Goal: Transaction & Acquisition: Purchase product/service

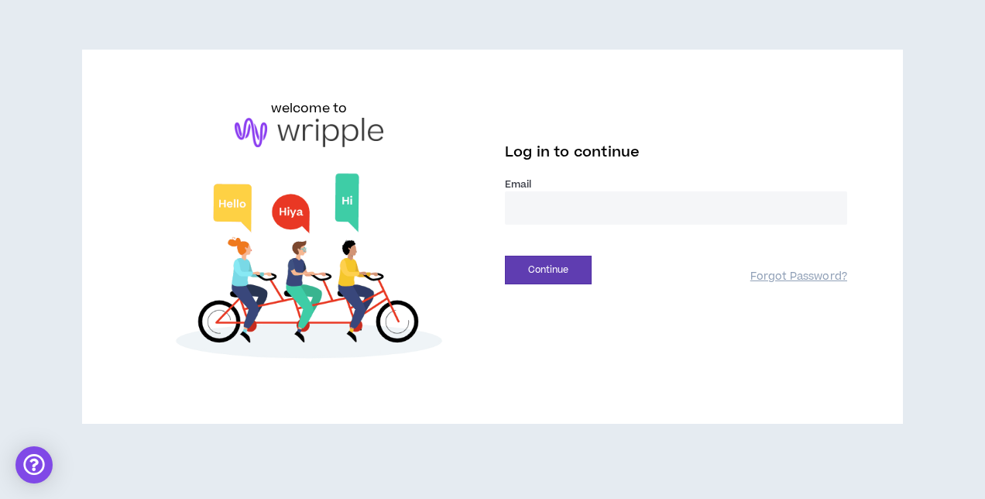
click at [643, 215] on input "email" at bounding box center [676, 207] width 342 height 33
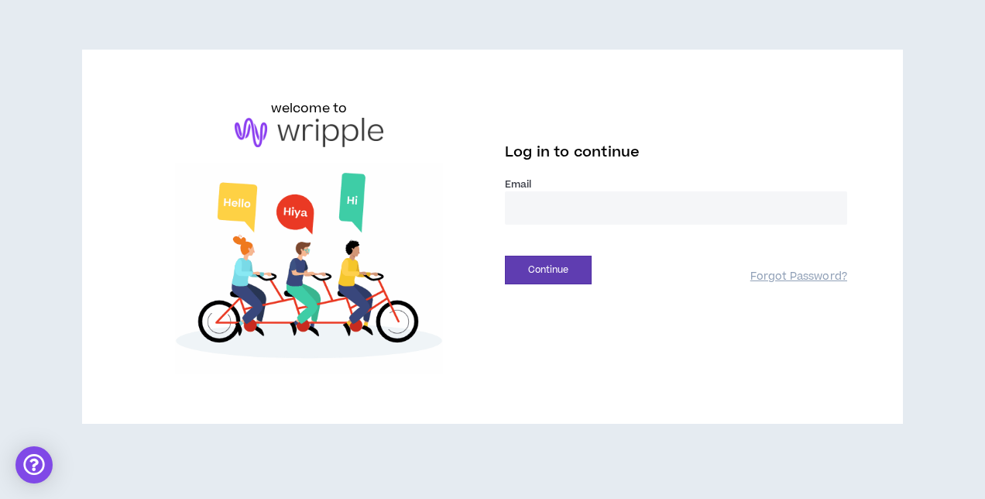
type input "**********"
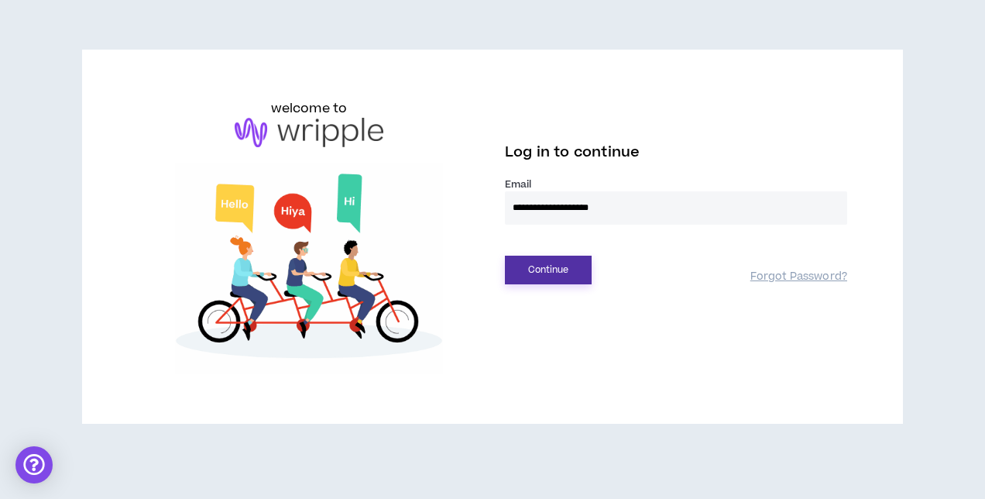
click at [579, 267] on button "Continue" at bounding box center [548, 270] width 87 height 29
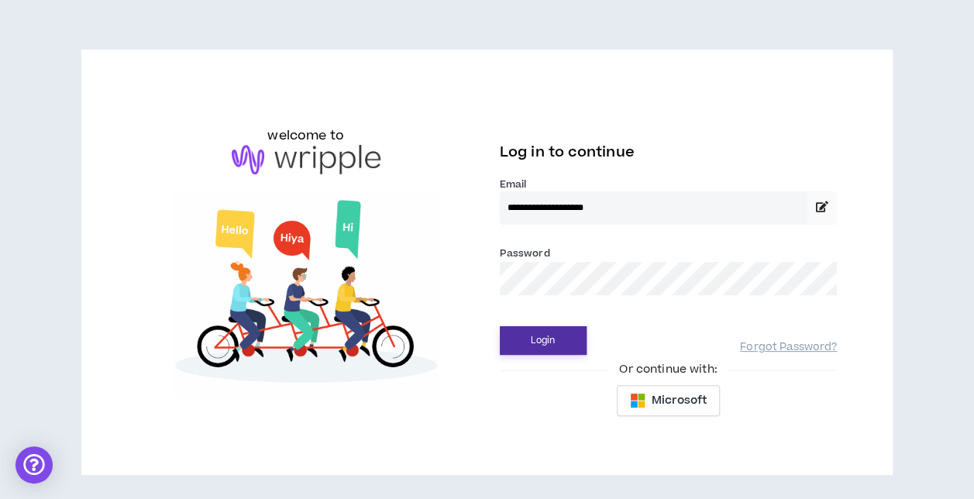
click at [500, 326] on button "Login" at bounding box center [543, 340] width 87 height 29
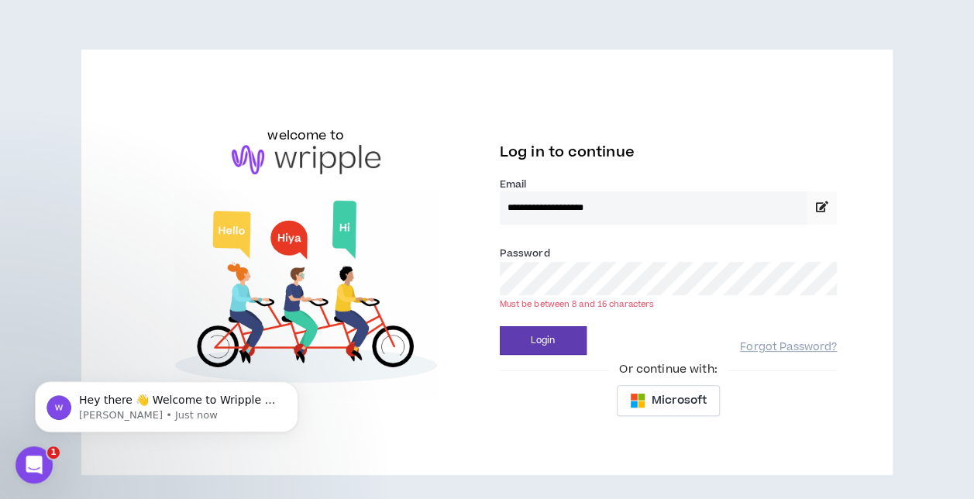
click at [475, 282] on div "**********" at bounding box center [487, 262] width 725 height 326
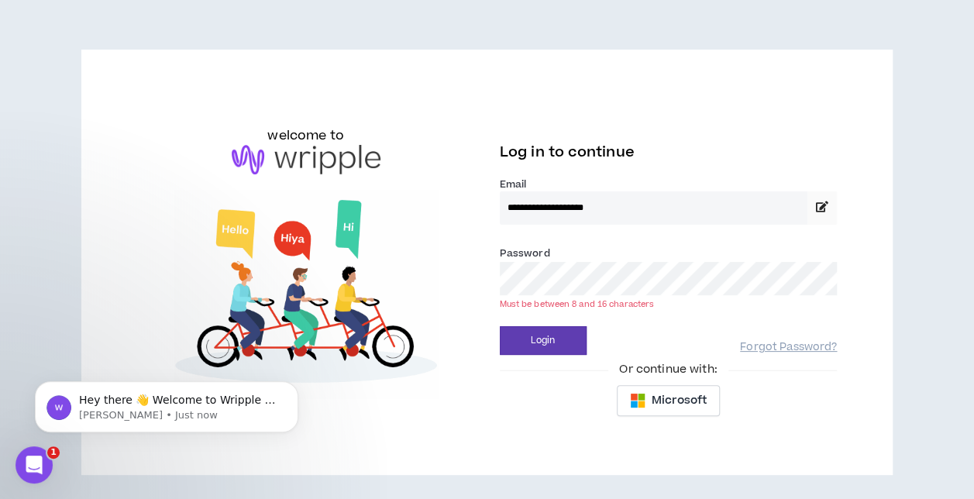
click at [500, 326] on button "Login" at bounding box center [543, 340] width 87 height 29
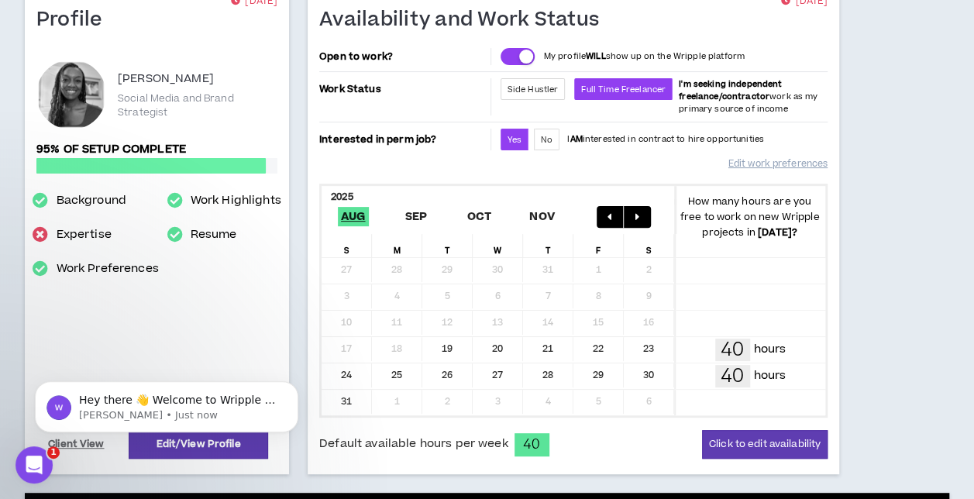
scroll to position [155, 0]
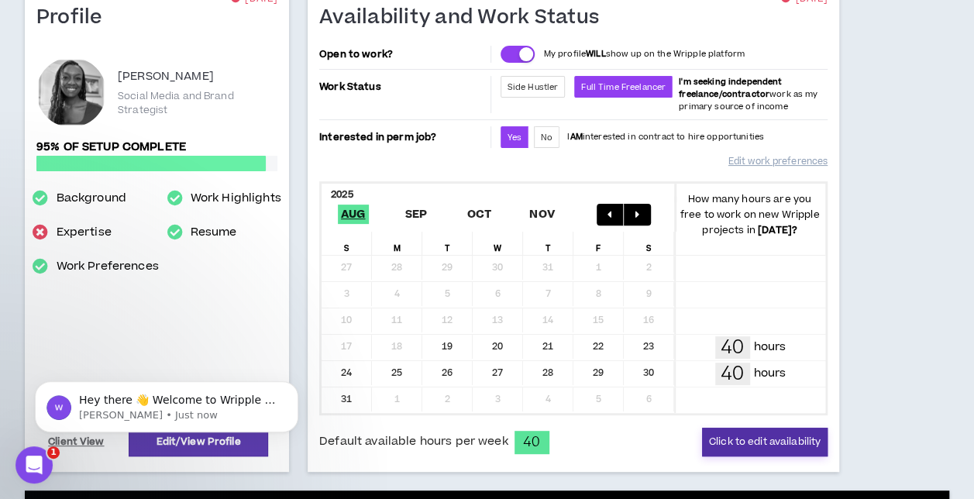
click at [758, 436] on button "Click to edit availability" at bounding box center [764, 442] width 125 height 29
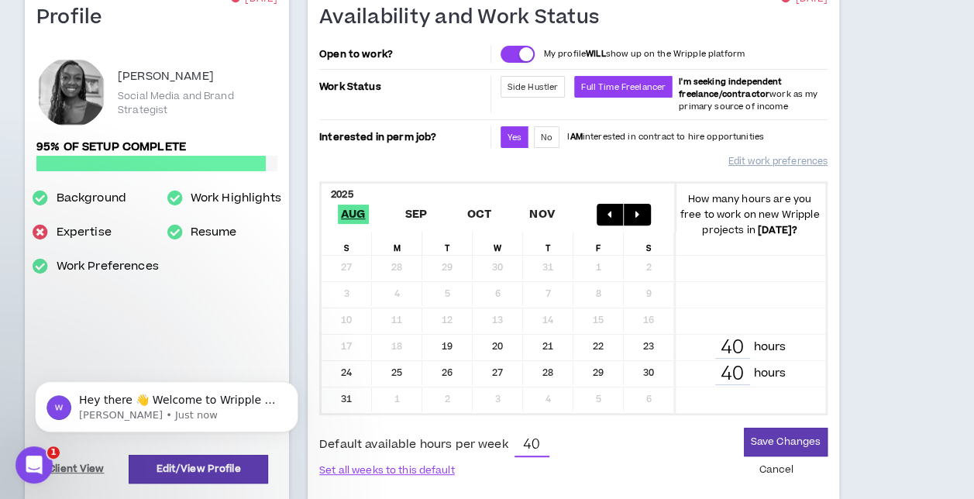
drag, startPoint x: 545, startPoint y: 440, endPoint x: 497, endPoint y: 441, distance: 48.0
click at [497, 441] on div "Default available hours per week 40" at bounding box center [433, 445] width 229 height 23
type input "20"
click at [806, 442] on button "Save Changes" at bounding box center [786, 442] width 84 height 29
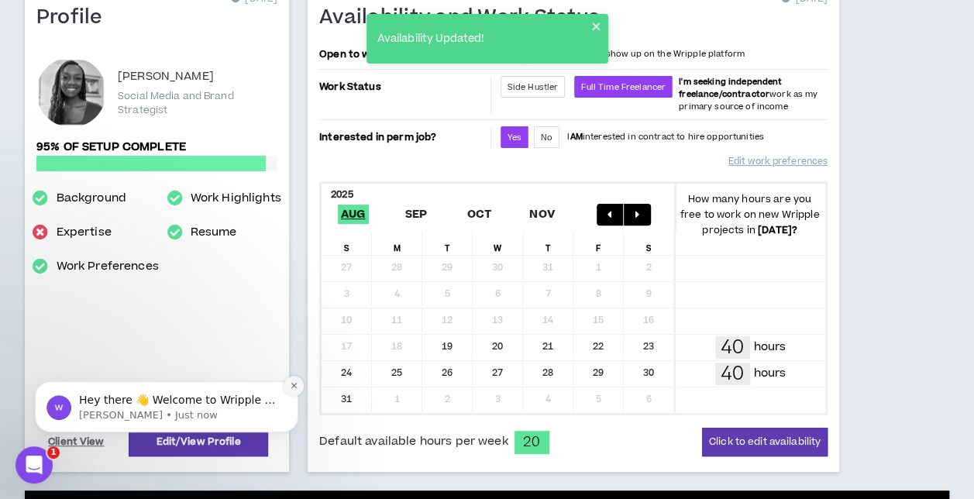
click at [296, 383] on icon "Dismiss notification" at bounding box center [294, 385] width 9 height 9
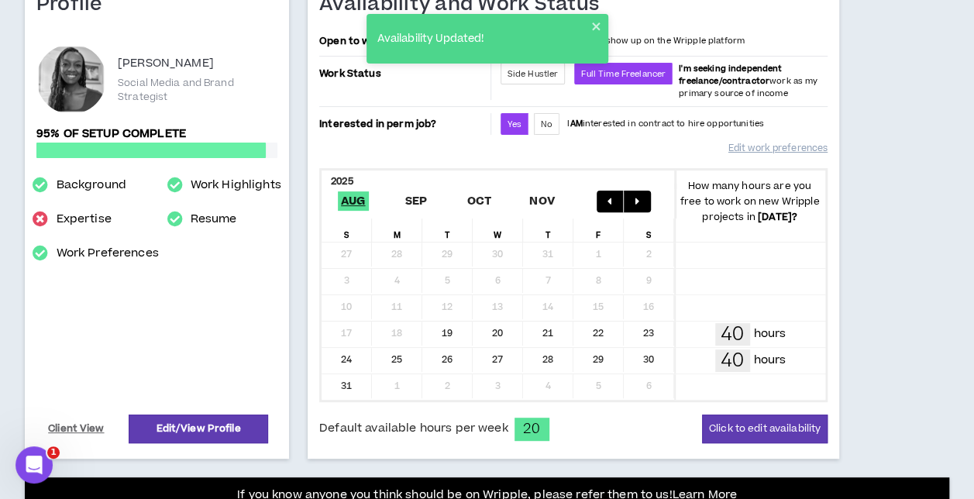
scroll to position [387, 0]
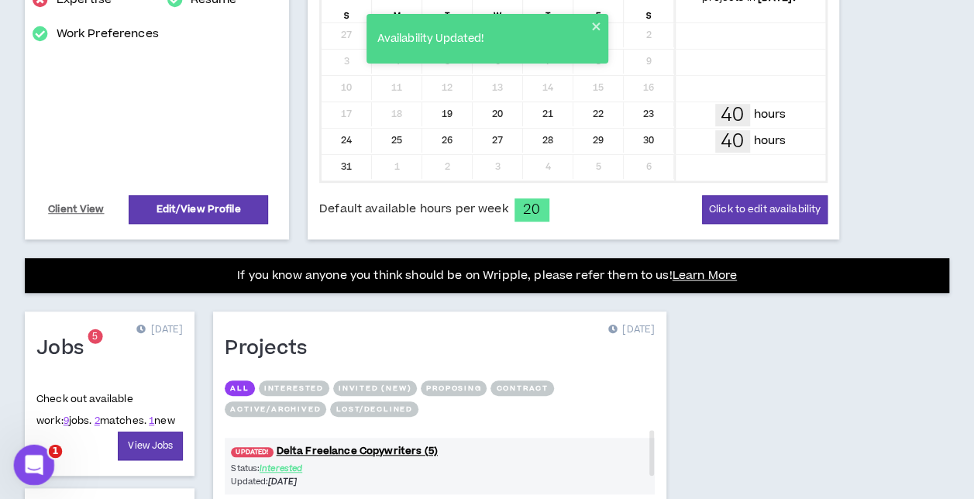
click at [35, 466] on icon "Open Intercom Messenger" at bounding box center [32, 463] width 26 height 26
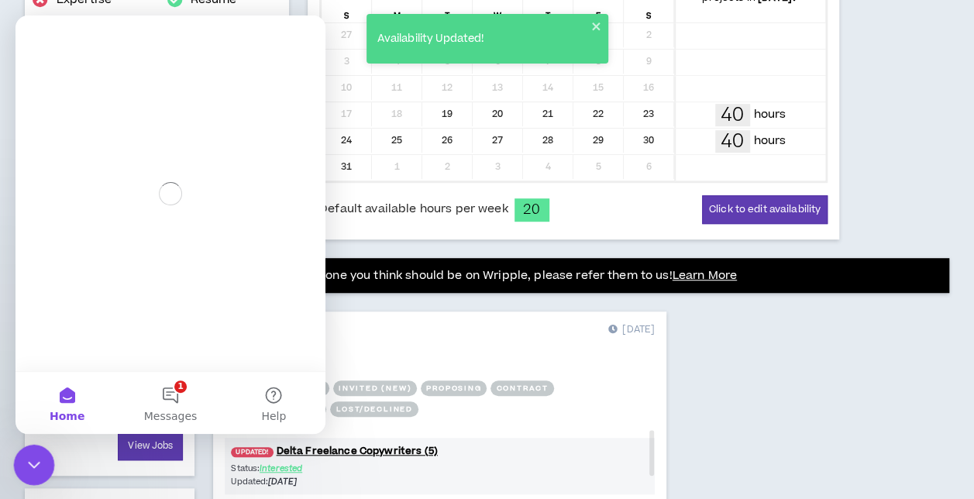
scroll to position [0, 0]
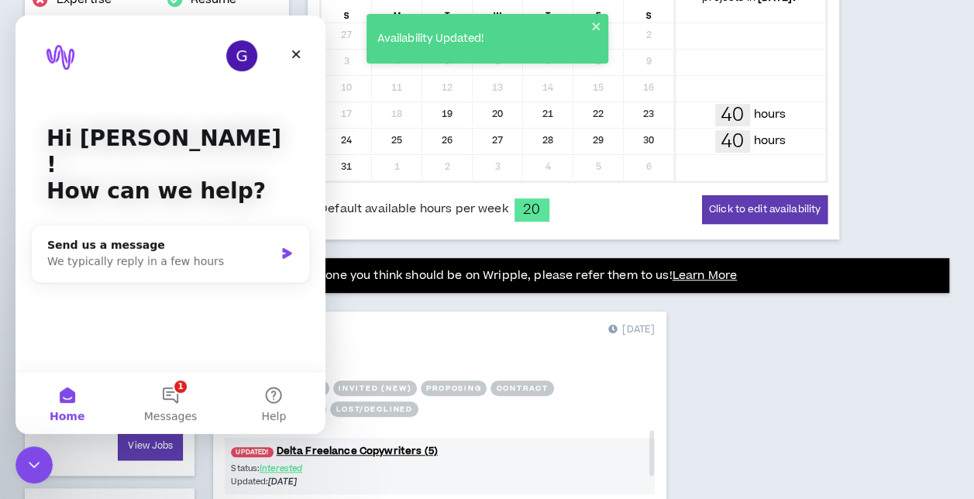
click at [844, 407] on div "Profile [DATE] [PERSON_NAME] Social Media and Brand Strategist 95% of setup com…" at bounding box center [487, 368] width 974 height 1302
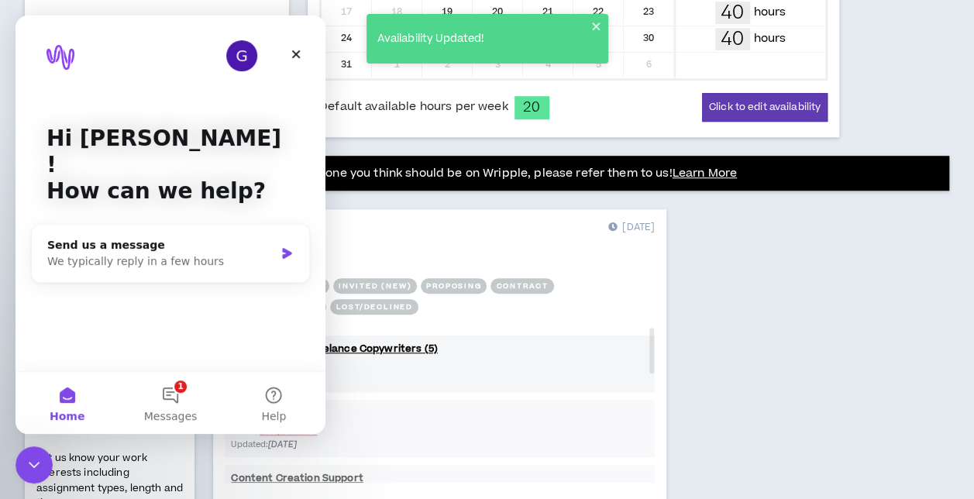
scroll to position [620, 0]
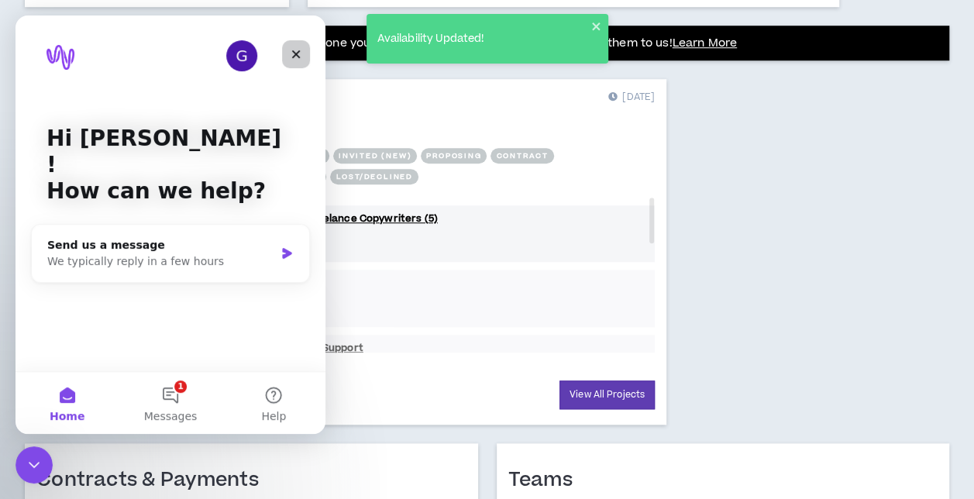
click at [301, 55] on icon "Close" at bounding box center [296, 54] width 12 height 12
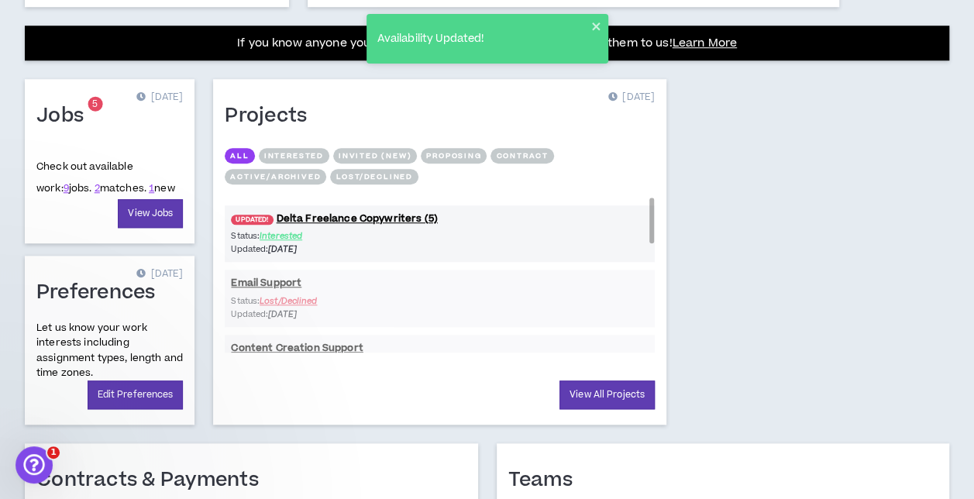
scroll to position [0, 0]
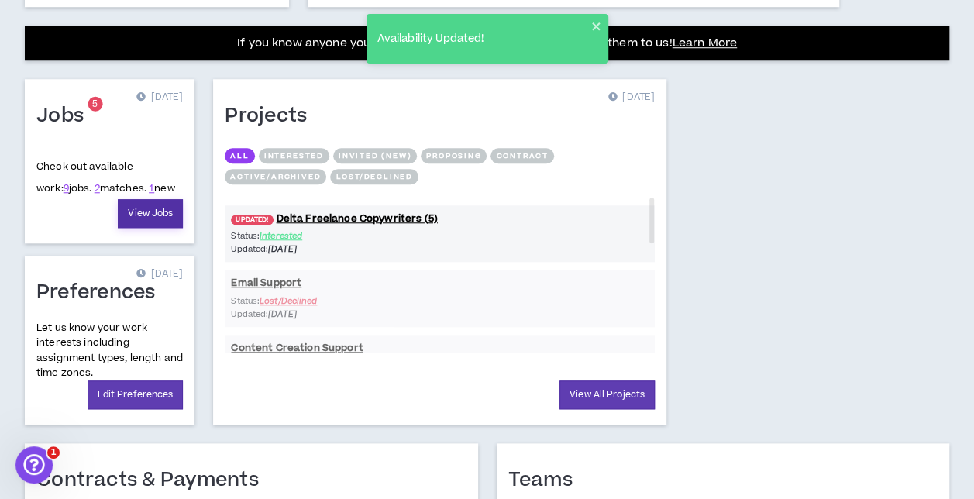
click at [160, 213] on link "View Jobs" at bounding box center [150, 213] width 65 height 29
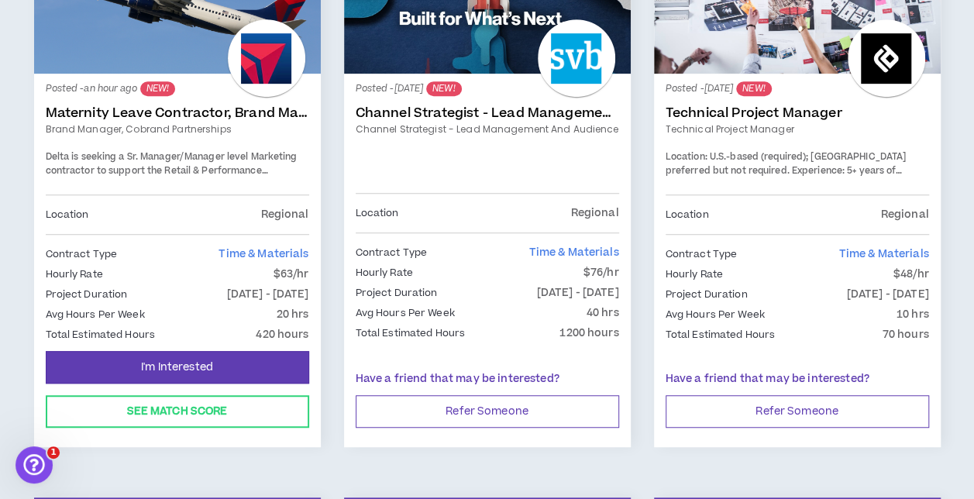
scroll to position [387, 0]
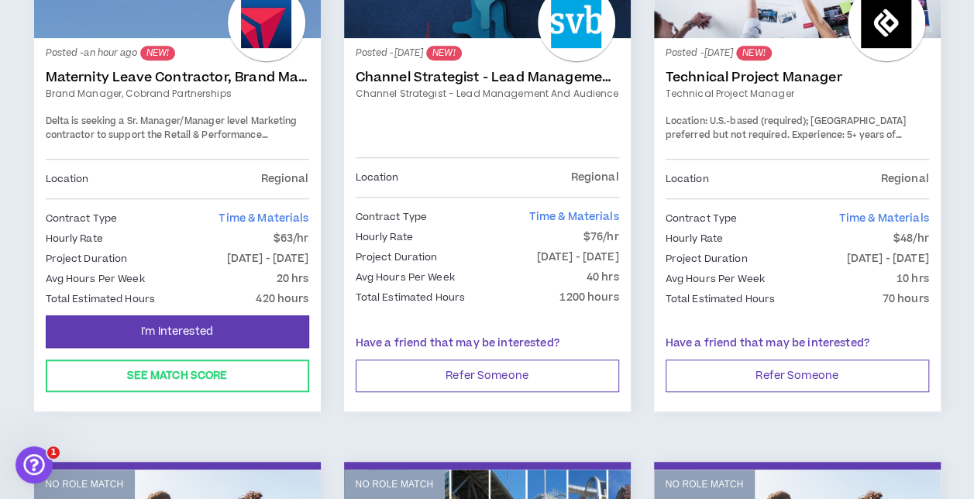
click at [167, 38] on div "Posted - an hour ago NEW! Maternity Leave Contractor, Brand Marketing Manager (…" at bounding box center [177, 176] width 287 height 277
click at [239, 29] on div at bounding box center [266, 22] width 77 height 77
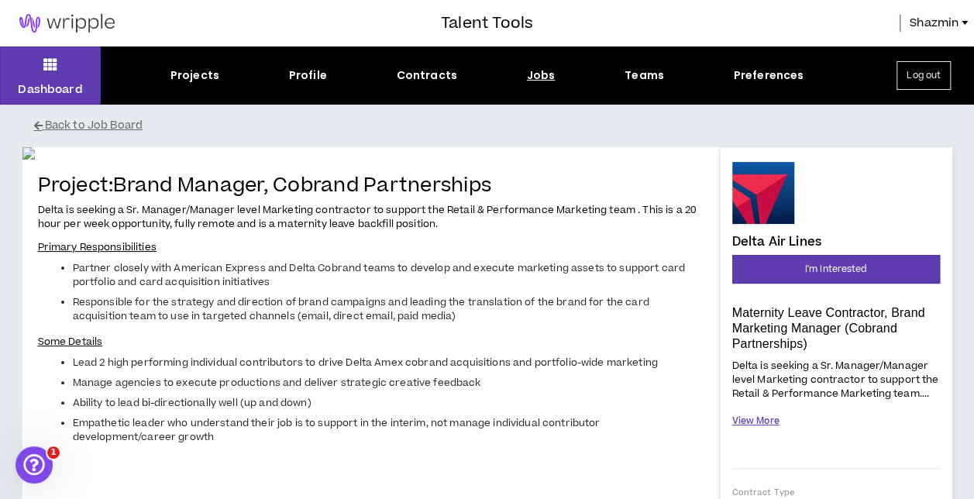
click at [766, 417] on button "View More" at bounding box center [755, 420] width 47 height 27
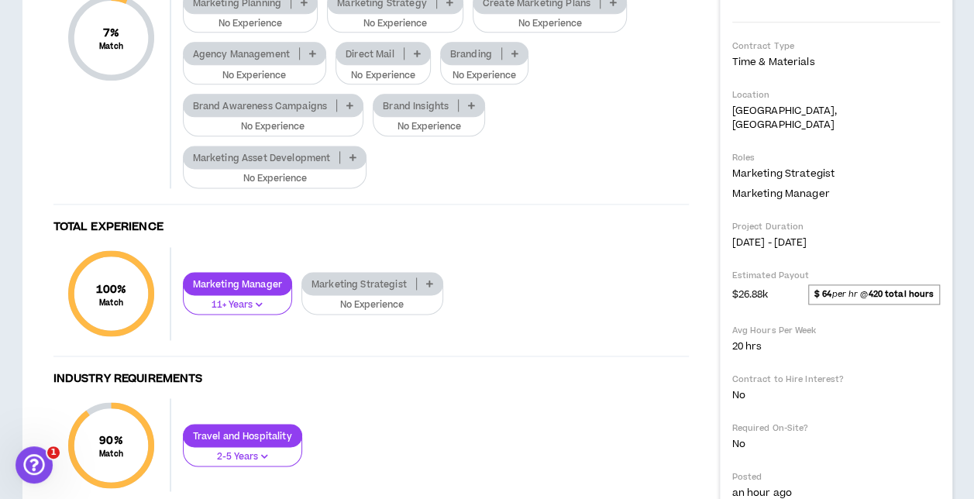
scroll to position [1007, 0]
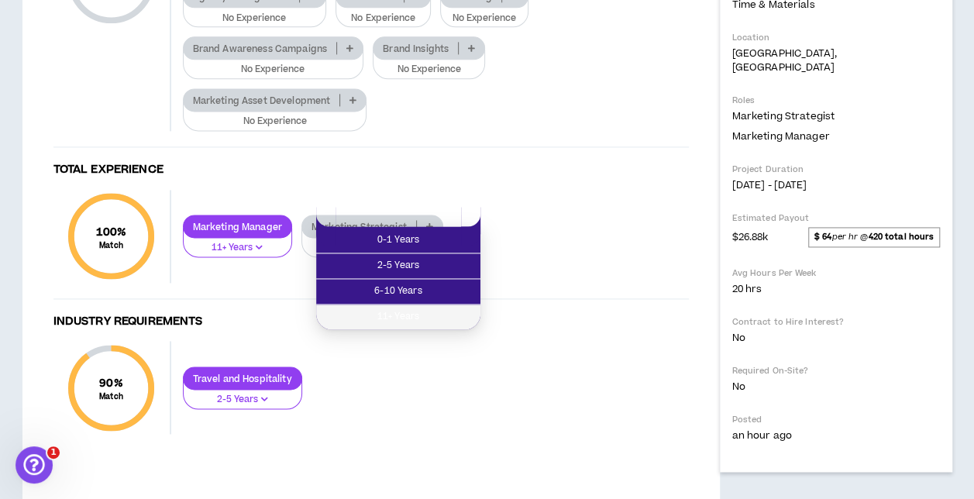
drag, startPoint x: 431, startPoint y: 319, endPoint x: 429, endPoint y: 304, distance: 14.8
click at [430, 319] on span "11+ Years" at bounding box center [398, 316] width 146 height 17
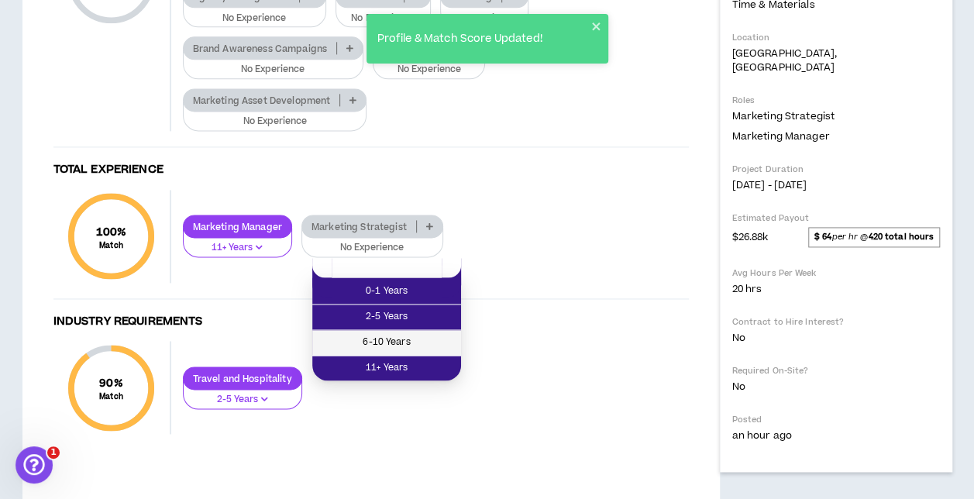
click at [417, 341] on span "6-10 Years" at bounding box center [386, 342] width 130 height 17
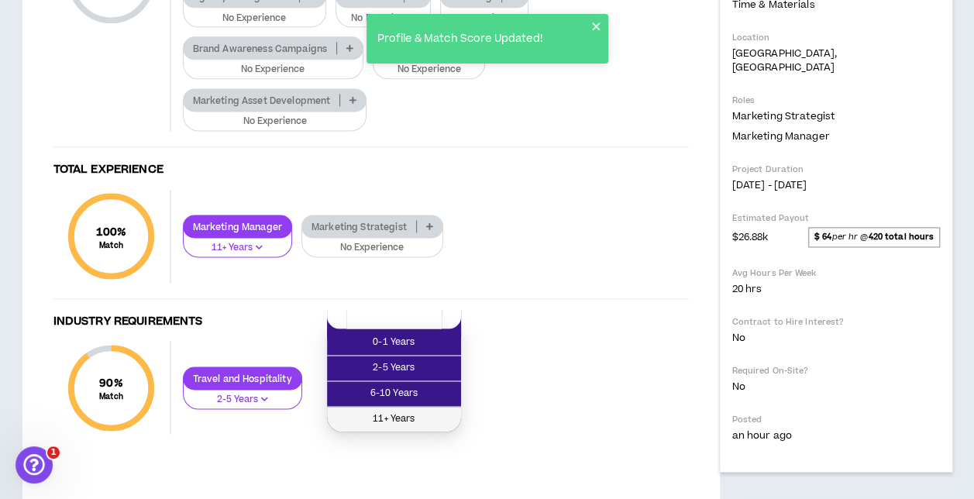
click at [416, 411] on span "11+ Years" at bounding box center [393, 419] width 115 height 17
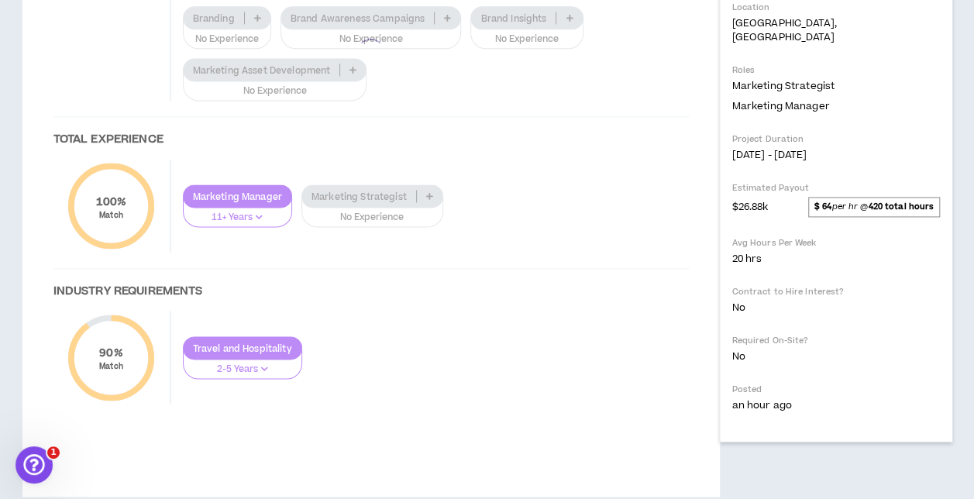
scroll to position [1084, 0]
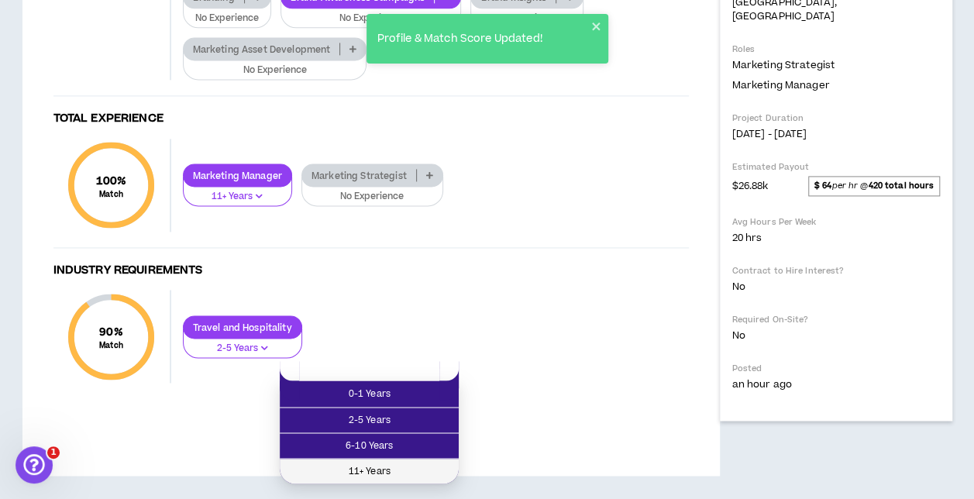
click at [401, 462] on span "11+ Years" at bounding box center [369, 470] width 160 height 17
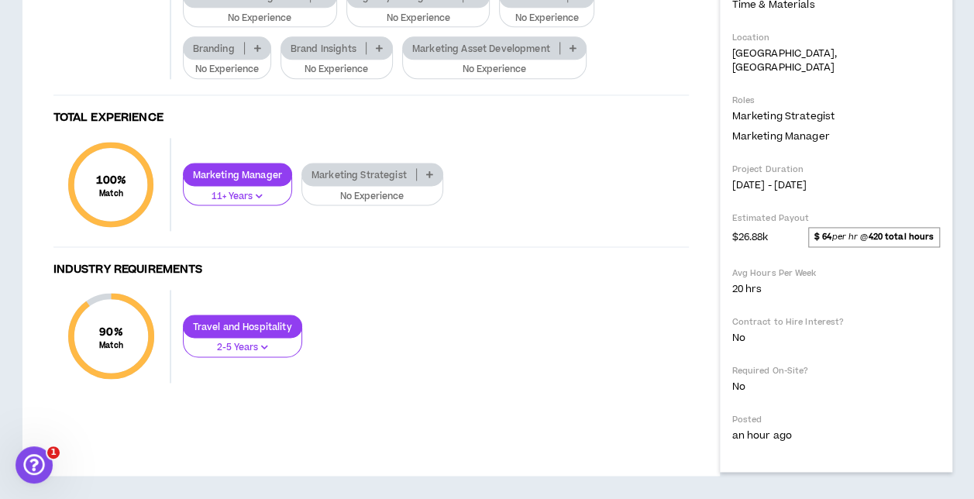
click at [500, 54] on p "Marketing Asset Development" at bounding box center [481, 49] width 156 height 12
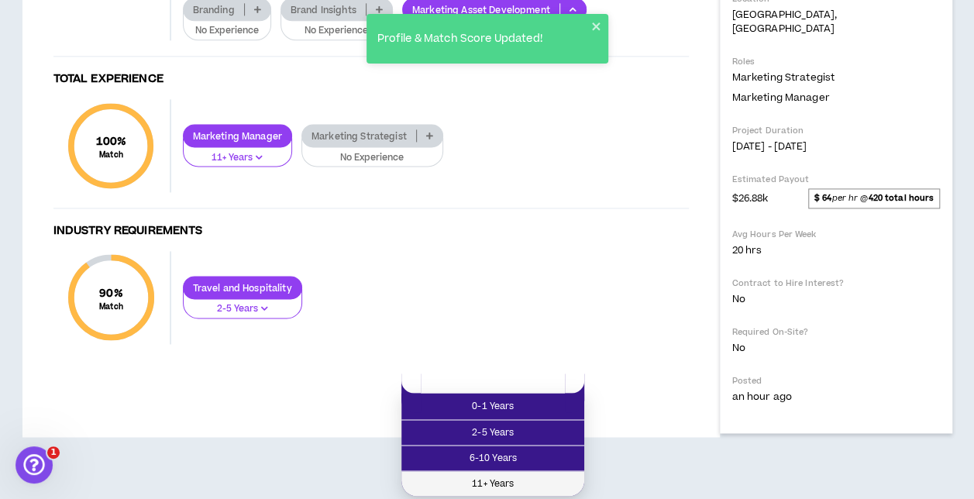
click at [487, 475] on span "11+ Years" at bounding box center [493, 483] width 164 height 17
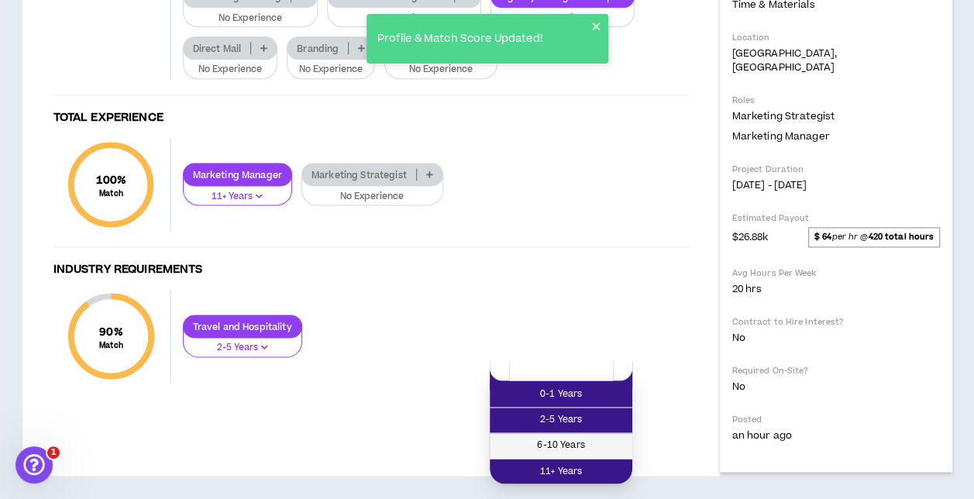
click at [555, 433] on li "6-10 Years" at bounding box center [561, 446] width 143 height 26
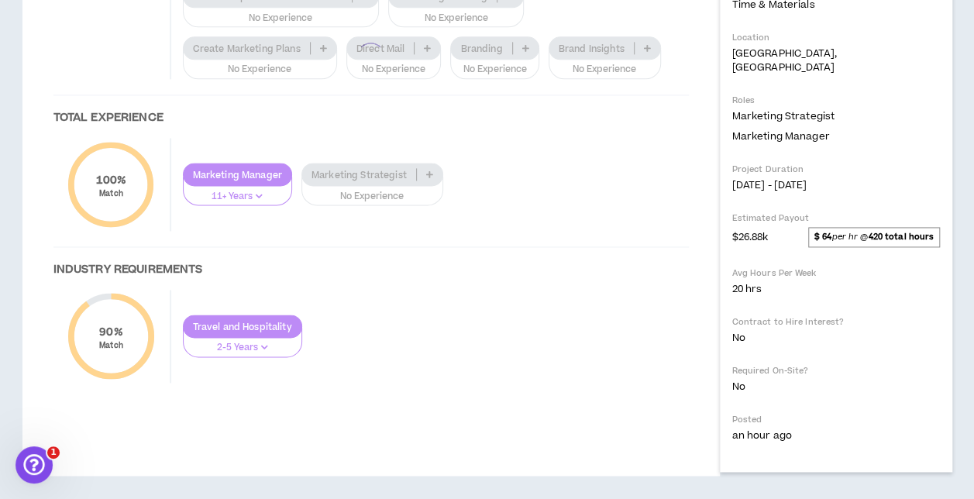
scroll to position [1378, 0]
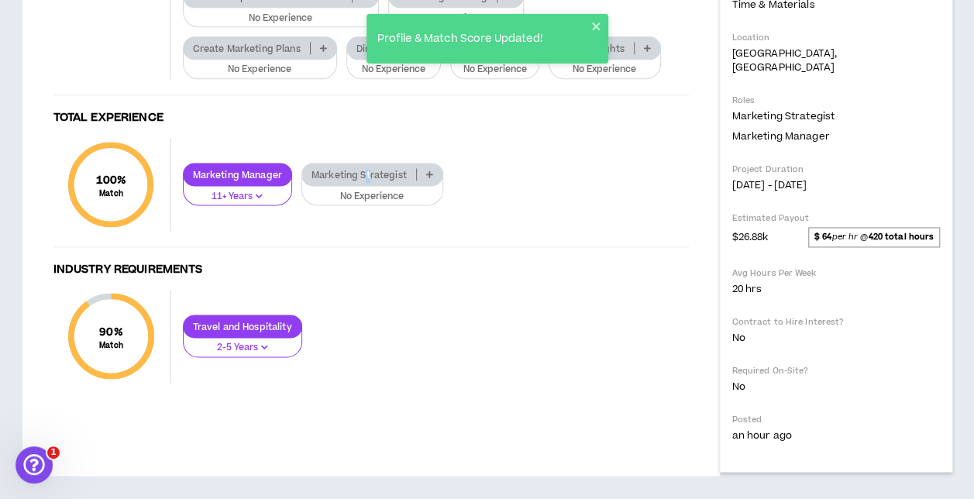
click at [369, 175] on p "Marketing Strategist" at bounding box center [359, 175] width 114 height 12
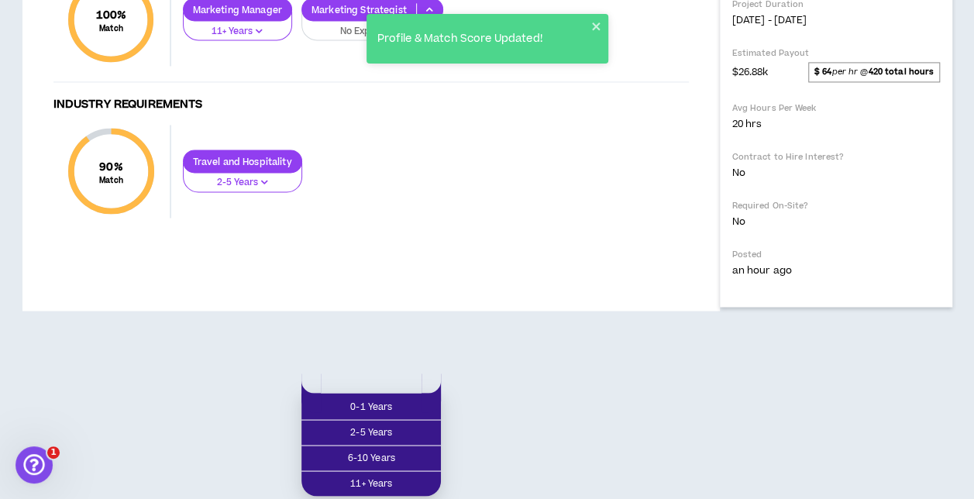
drag, startPoint x: 369, startPoint y: 175, endPoint x: 366, endPoint y: 280, distance: 105.4
click at [366, 475] on span "11+ Years" at bounding box center [371, 483] width 121 height 17
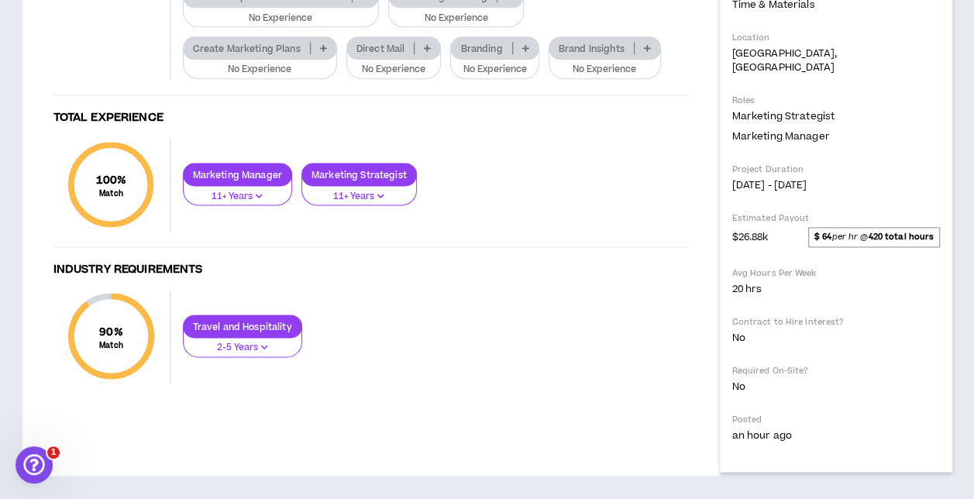
scroll to position [1146, 0]
click at [594, 54] on p "Brand Insights" at bounding box center [591, 49] width 84 height 12
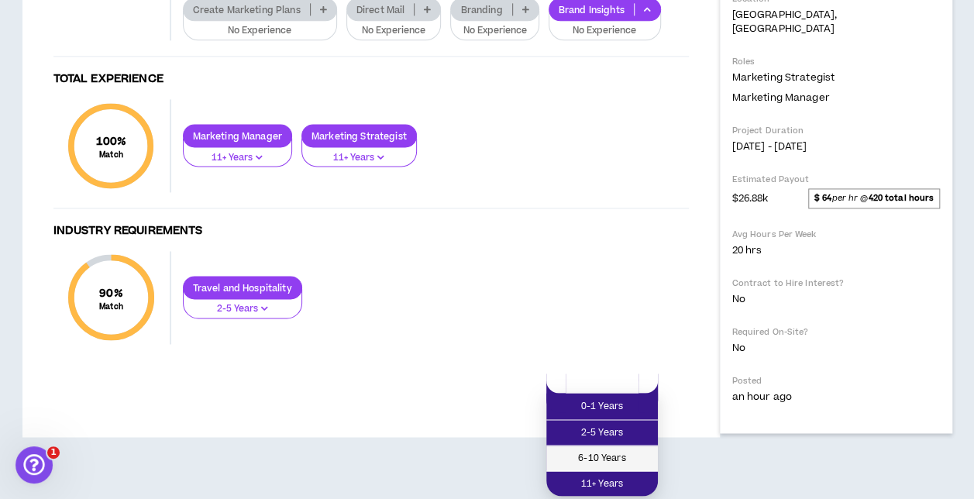
click at [605, 449] on span "6-10 Years" at bounding box center [601, 457] width 93 height 17
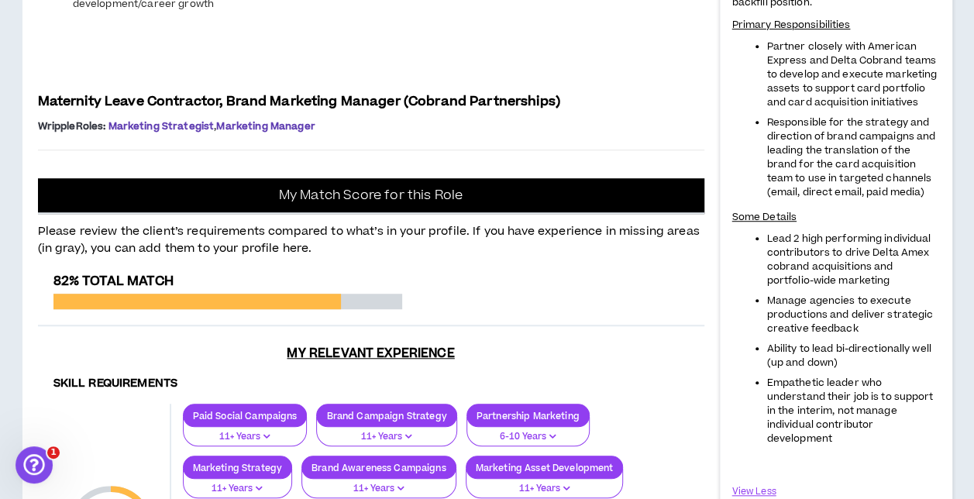
scroll to position [139, 0]
